Goal: Task Accomplishment & Management: Complete application form

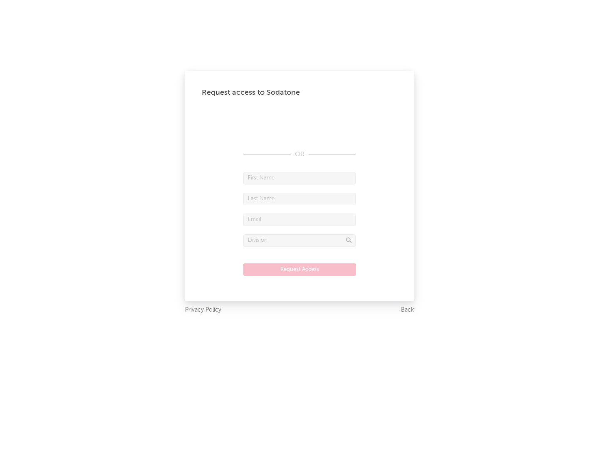
click at [299, 178] on input "text" at bounding box center [299, 178] width 112 height 12
type input "[PERSON_NAME]"
click at [299, 199] on input "text" at bounding box center [299, 199] width 112 height 12
type input "[PERSON_NAME]"
click at [299, 220] on input "text" at bounding box center [299, 220] width 112 height 12
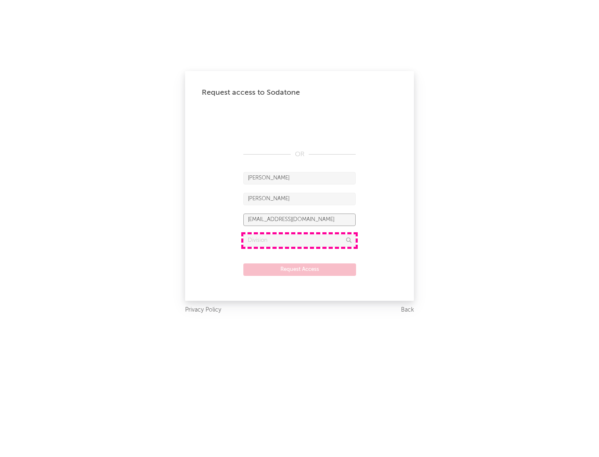
type input "[EMAIL_ADDRESS][DOMAIN_NAME]"
click at [299, 240] on input "text" at bounding box center [299, 241] width 112 height 12
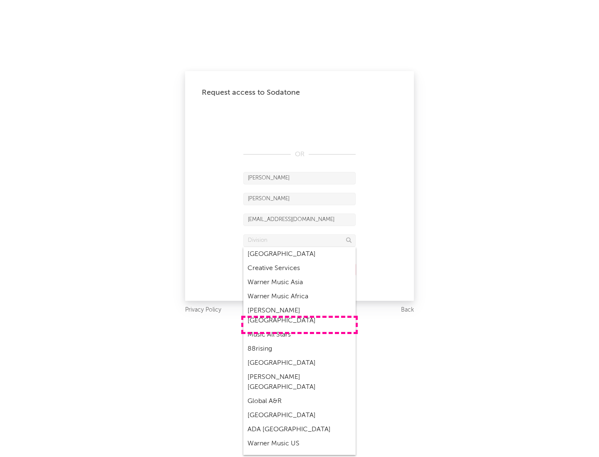
click at [299, 328] on div "Music All Stars" at bounding box center [299, 335] width 112 height 14
type input "Music All Stars"
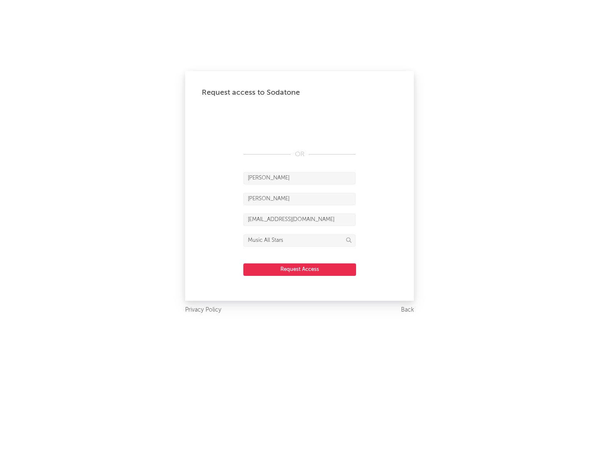
click at [299, 269] on button "Request Access" at bounding box center [299, 270] width 113 height 12
